Goal: Task Accomplishment & Management: Use online tool/utility

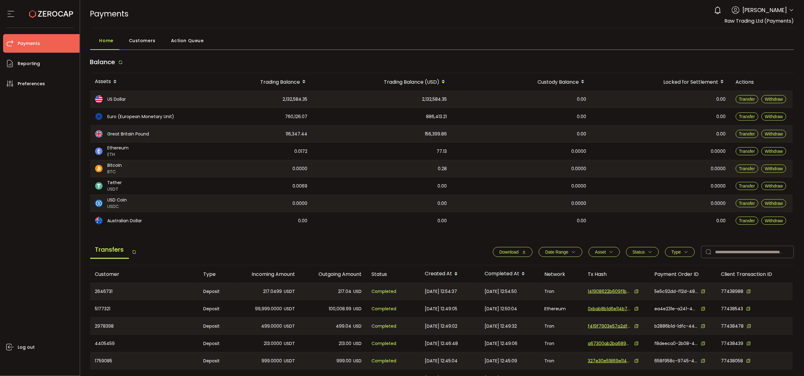
drag, startPoint x: 53, startPoint y: 144, endPoint x: 83, endPoint y: 148, distance: 29.6
click at [53, 144] on div "Log out" at bounding box center [41, 232] width 77 height 278
click at [741, 253] on input "text" at bounding box center [747, 252] width 93 height 12
paste input "*******"
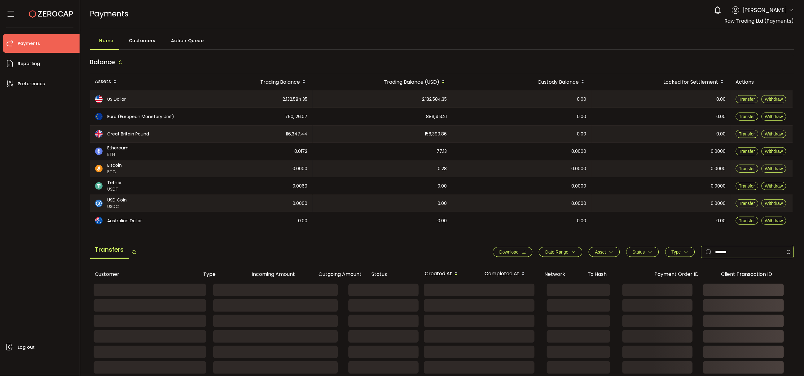
type input "*******"
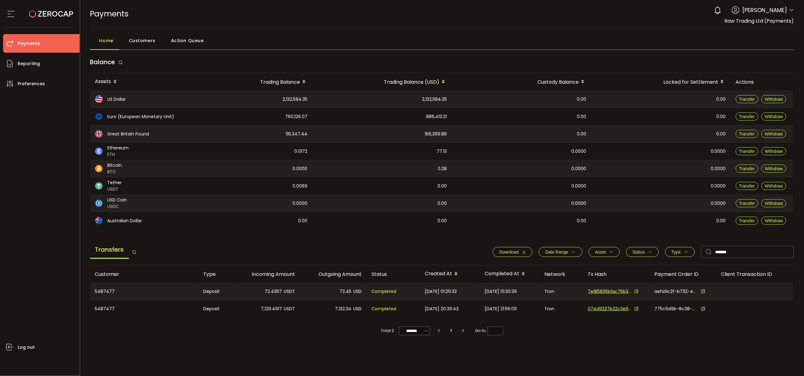
drag, startPoint x: 339, startPoint y: 292, endPoint x: 345, endPoint y: 289, distance: 6.1
click at [351, 291] on div "72.45 USD" at bounding box center [333, 291] width 67 height 17
copy span "72.45"
drag, startPoint x: 263, startPoint y: 309, endPoint x: 283, endPoint y: 310, distance: 19.8
click at [283, 310] on div "7,129.4917 USDT" at bounding box center [267, 308] width 67 height 17
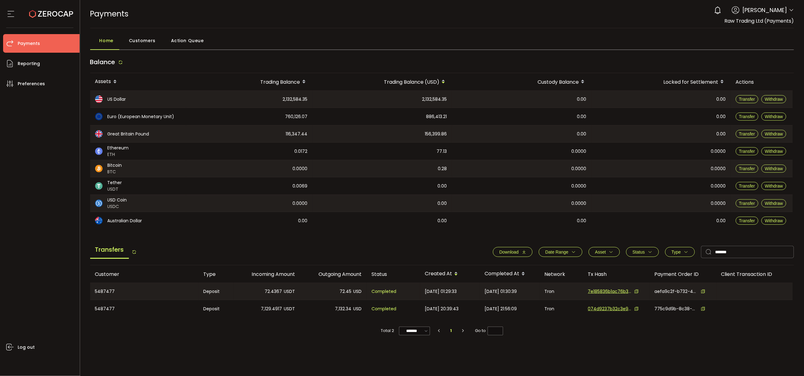
drag, startPoint x: 280, startPoint y: 309, endPoint x: 303, endPoint y: 316, distance: 24.2
click at [303, 316] on div "7,132.34 USD" at bounding box center [333, 308] width 67 height 17
drag, startPoint x: 336, startPoint y: 309, endPoint x: 351, endPoint y: 309, distance: 15.5
click at [351, 309] on span "7,132.34" at bounding box center [343, 308] width 16 height 7
copy span "7,132.34"
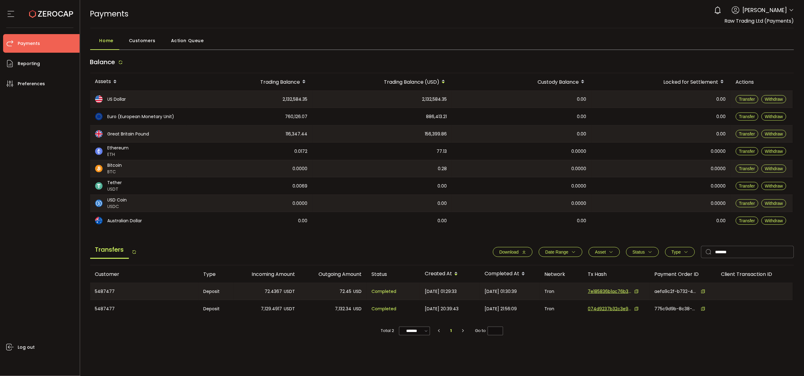
drag, startPoint x: 340, startPoint y: 292, endPoint x: 351, endPoint y: 292, distance: 10.5
click at [351, 292] on span "72.45" at bounding box center [346, 291] width 12 height 7
copy span "72.45"
drag, startPoint x: 332, startPoint y: 307, endPoint x: 360, endPoint y: 311, distance: 28.4
click at [362, 309] on div "7,132.34 USD" at bounding box center [333, 308] width 67 height 17
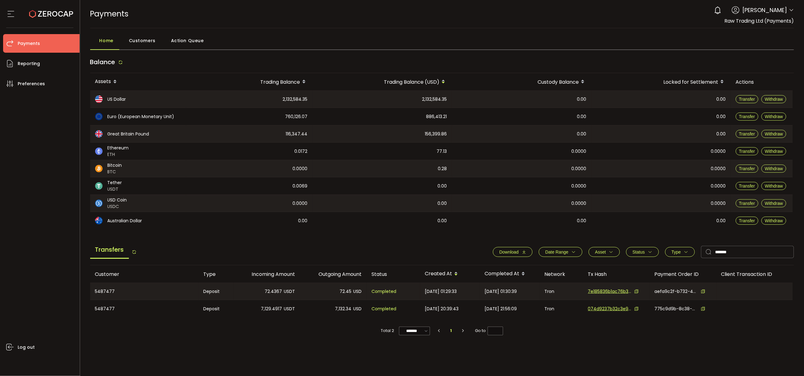
copy div "7,132.34 USD"
